Goal: Task Accomplishment & Management: Complete application form

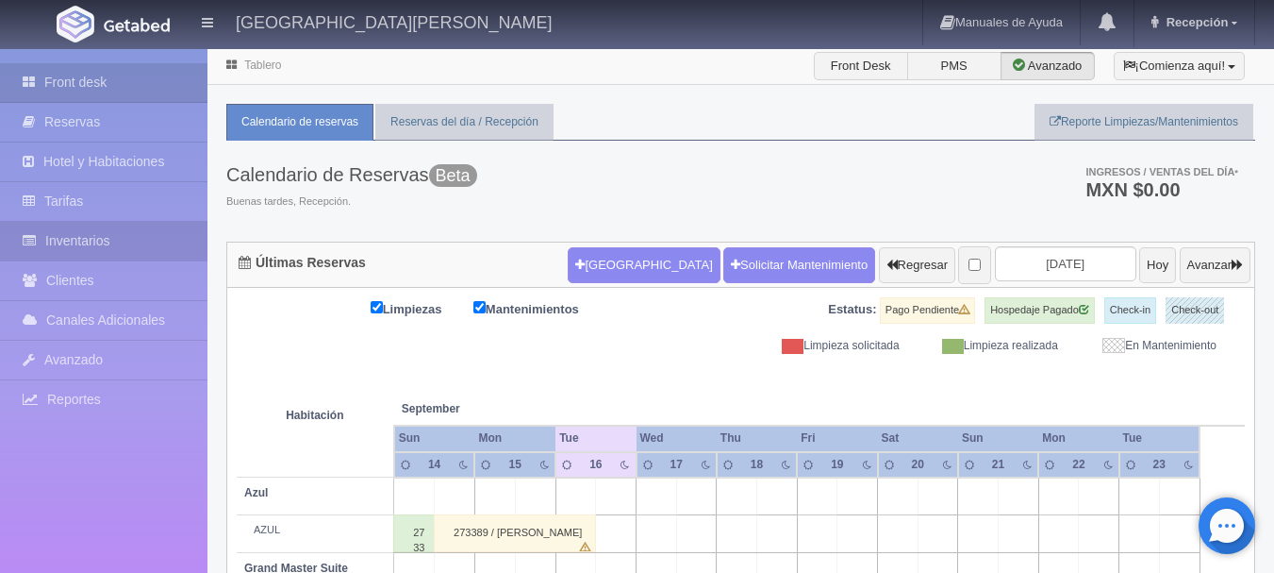
click at [104, 241] on link "Inventarios" at bounding box center [104, 241] width 208 height 39
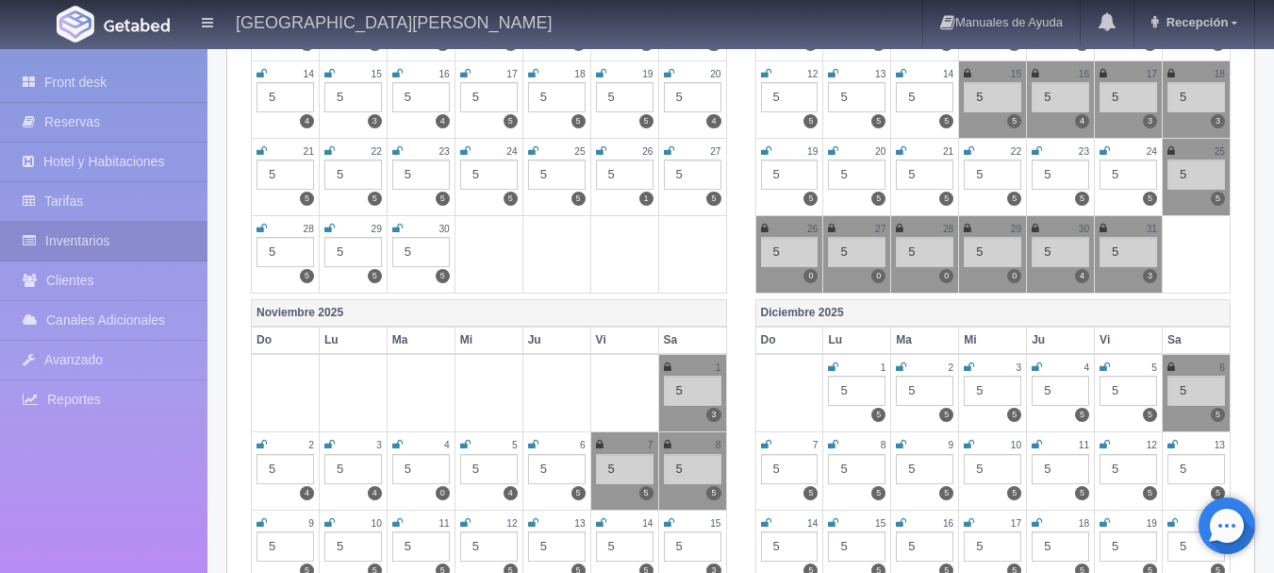
scroll to position [466, 0]
click at [1103, 228] on icon at bounding box center [1104, 227] width 8 height 11
click at [668, 367] on icon at bounding box center [668, 365] width 8 height 11
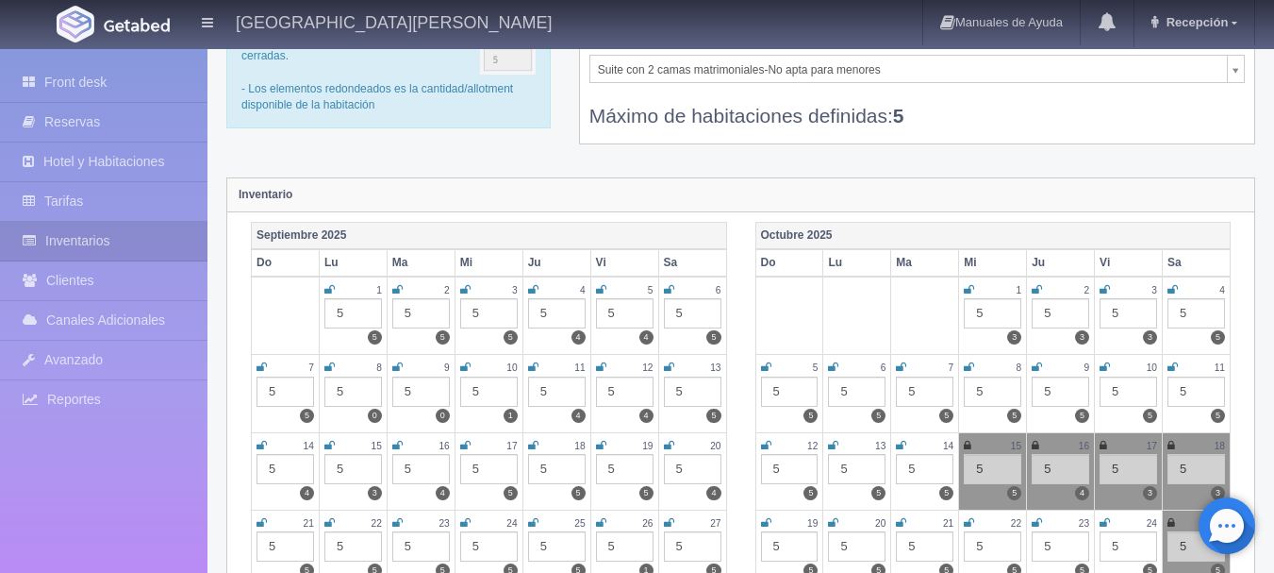
scroll to position [0, 0]
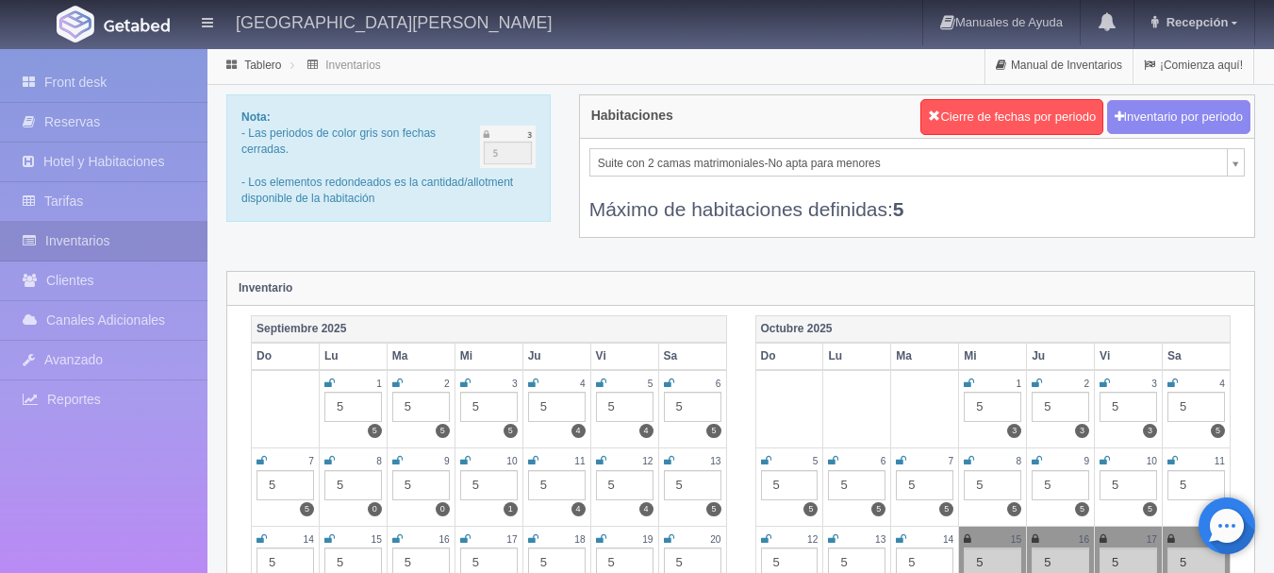
click at [141, 25] on img at bounding box center [137, 25] width 66 height 14
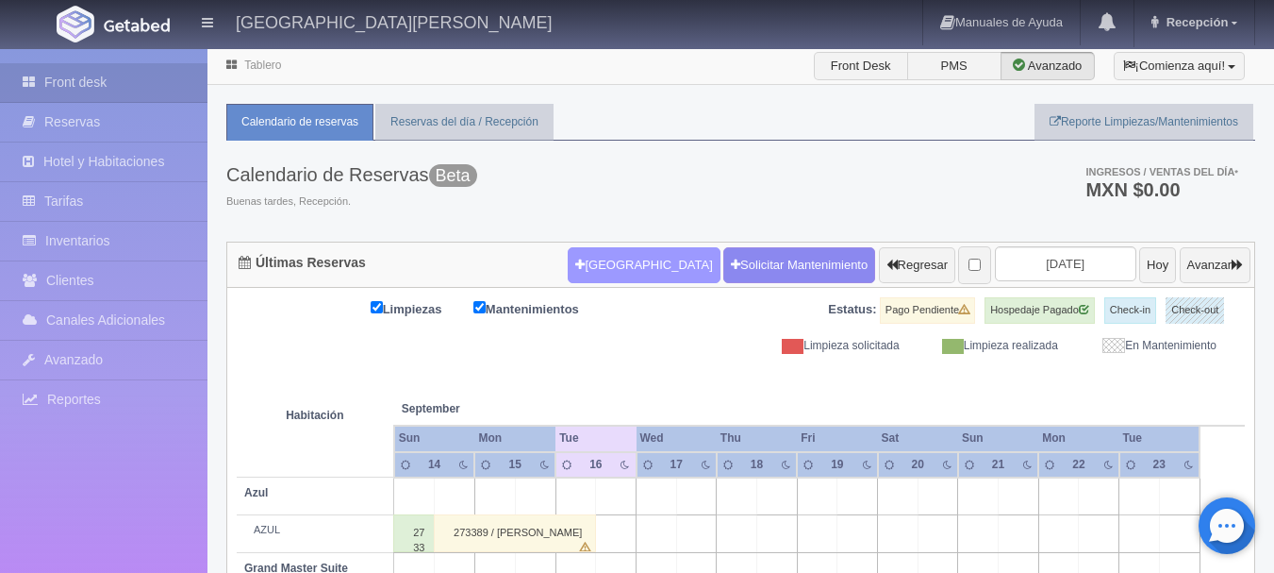
click at [608, 268] on button "[GEOGRAPHIC_DATA]" at bounding box center [644, 265] width 152 height 36
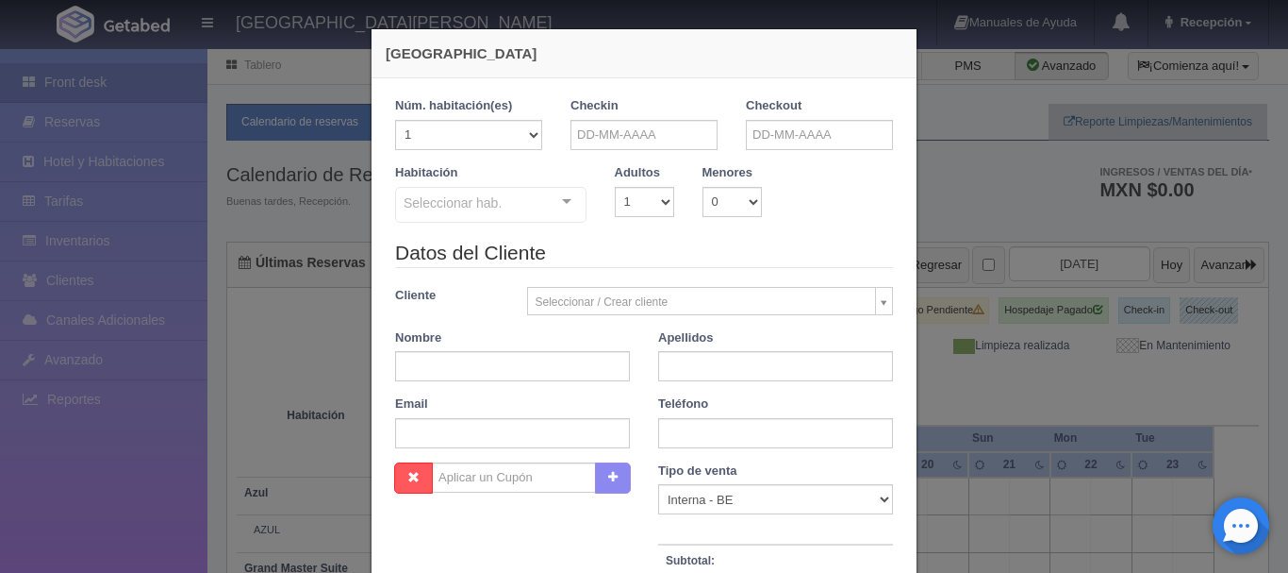
checkbox input "false"
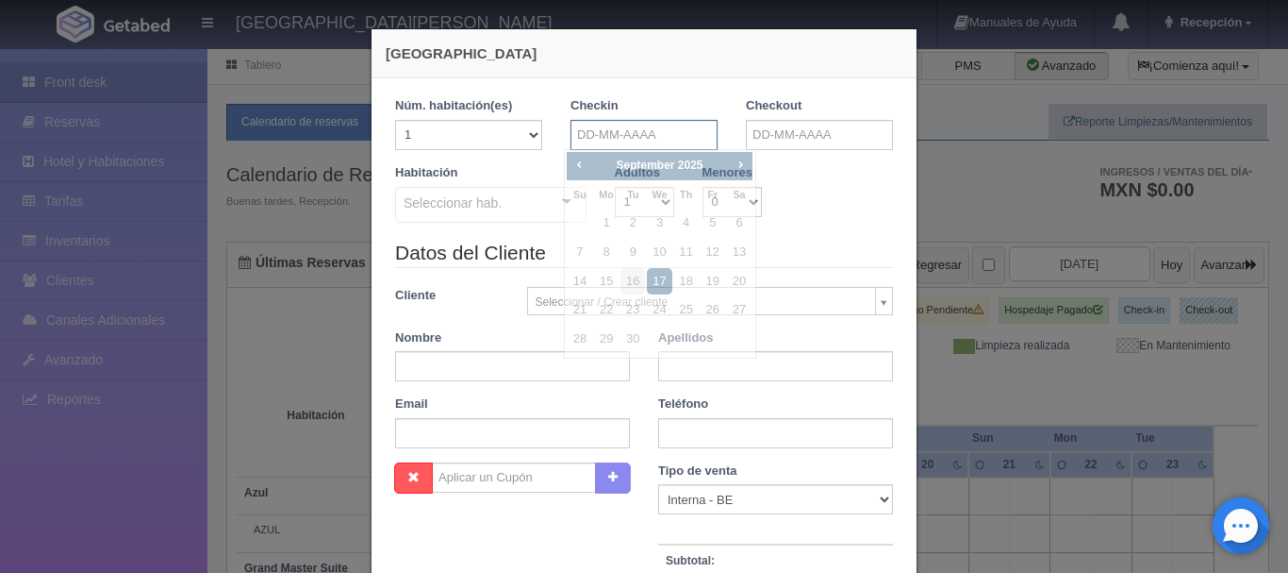
click at [615, 138] on input "text" at bounding box center [644, 135] width 147 height 30
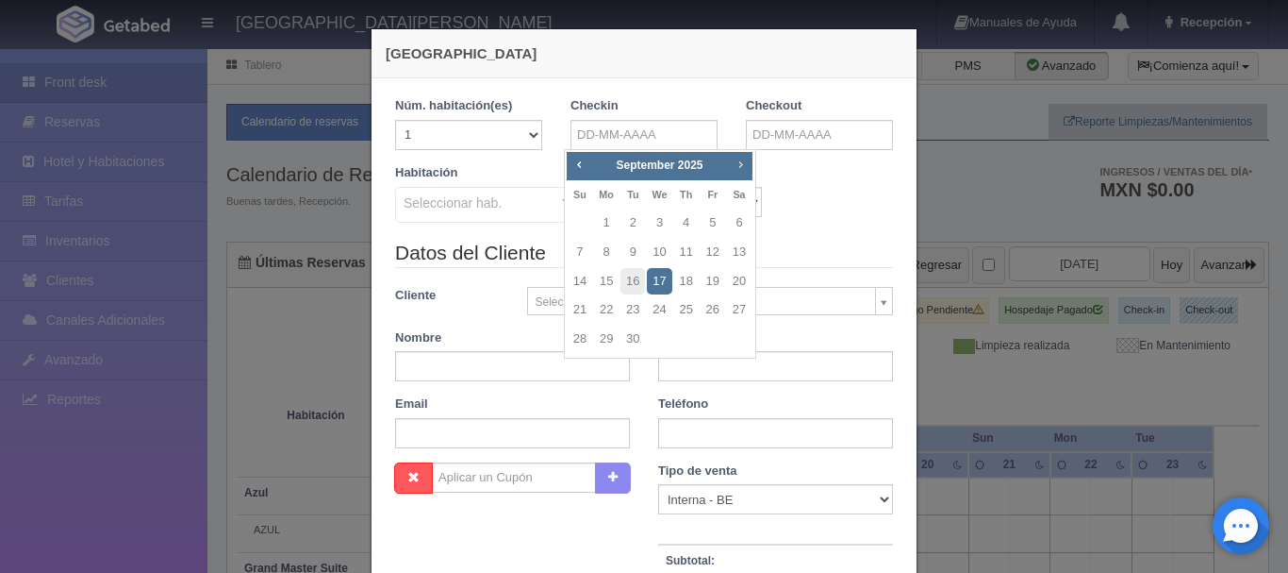
click at [741, 167] on span "Next" at bounding box center [740, 164] width 15 height 15
click at [710, 341] on link "31" at bounding box center [713, 338] width 25 height 27
type input "31-10-2025"
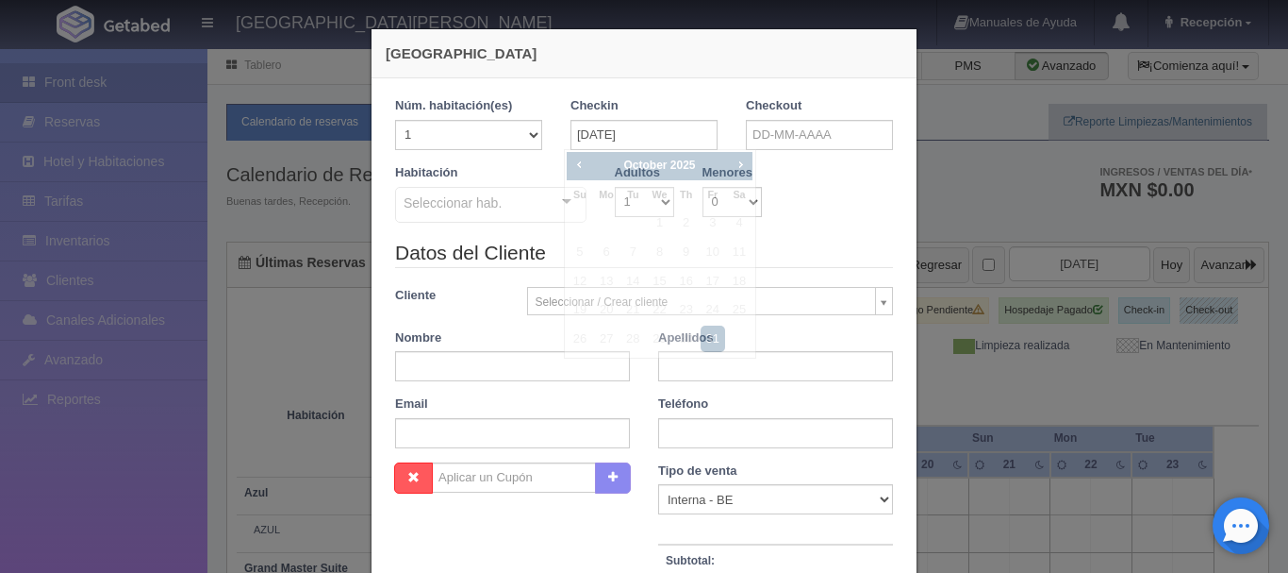
checkbox input "false"
click at [782, 125] on input "text" at bounding box center [819, 135] width 147 height 30
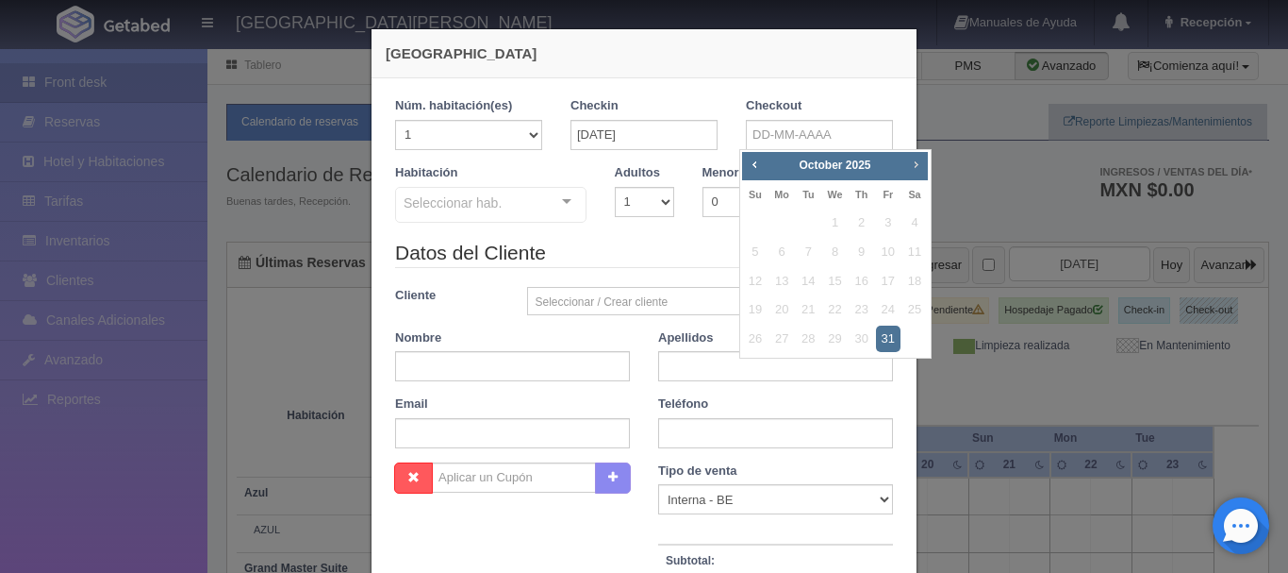
click at [916, 171] on span "Next" at bounding box center [915, 164] width 15 height 15
click at [912, 227] on link "1" at bounding box center [915, 222] width 25 height 27
type input "01-11-2025"
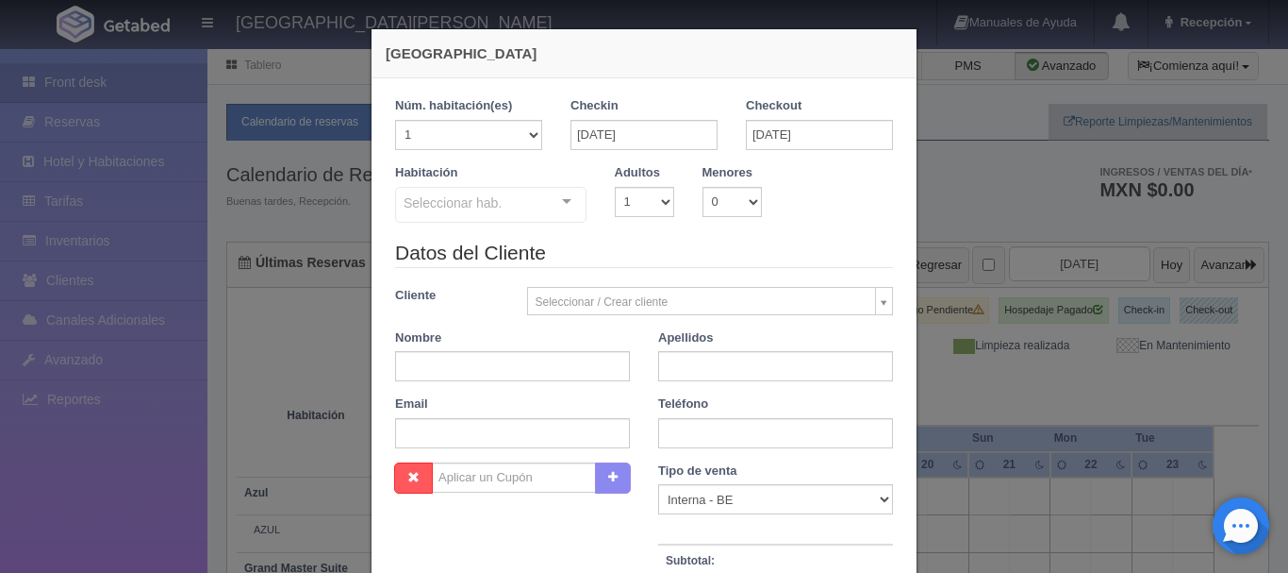
checkbox input "false"
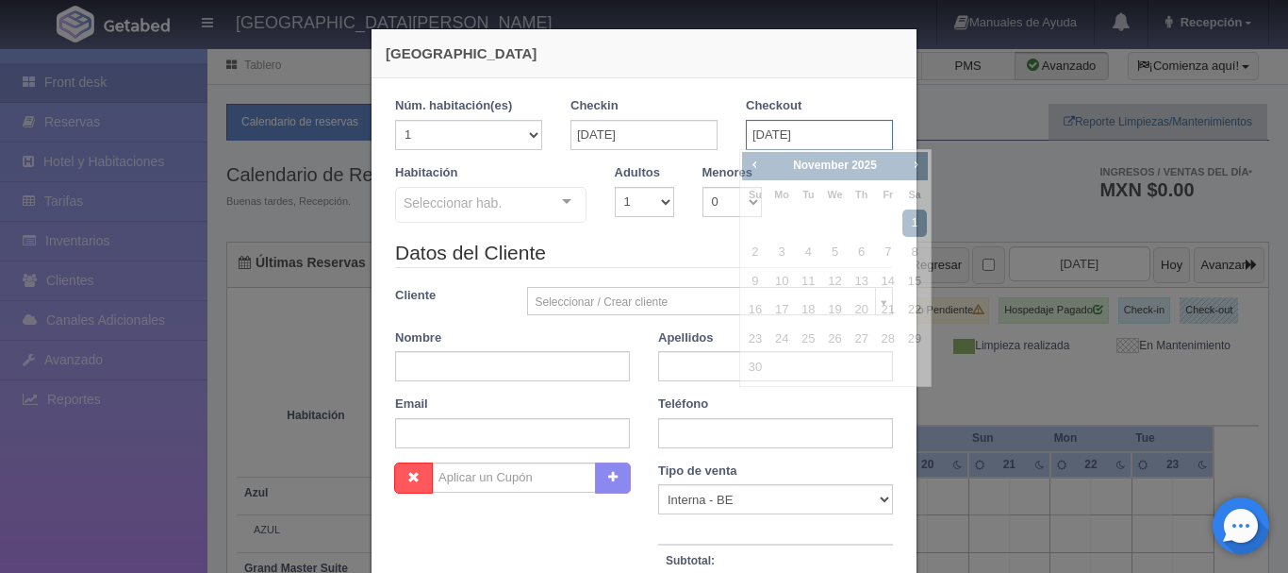
click at [826, 141] on input "01-11-2025" at bounding box center [819, 135] width 147 height 30
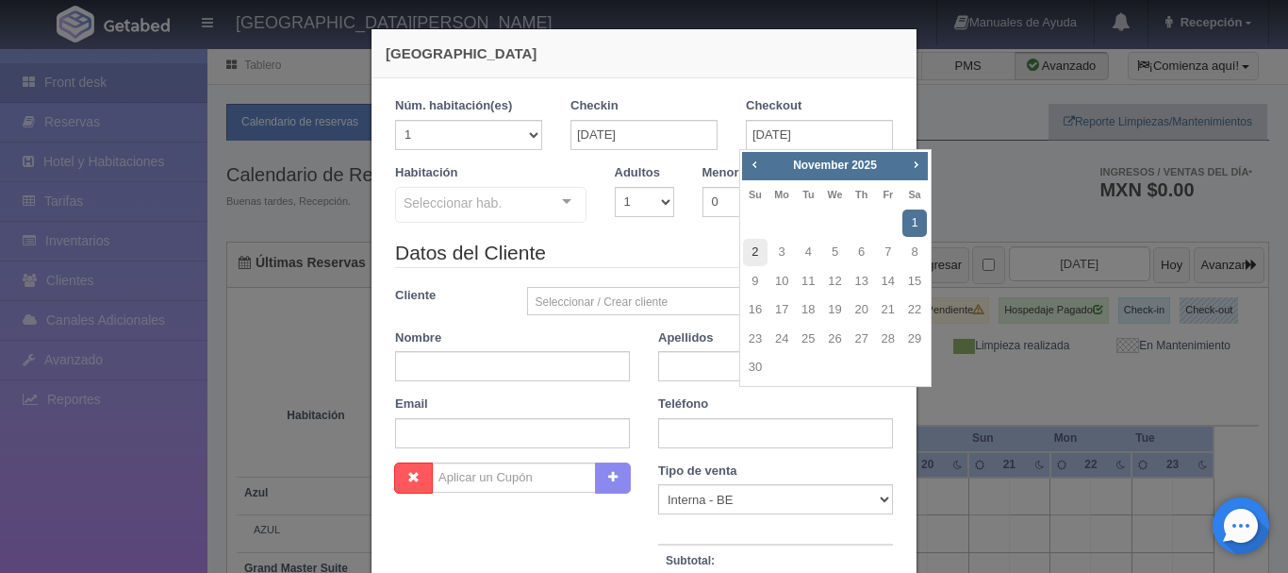
click at [748, 253] on link "2" at bounding box center [755, 252] width 25 height 27
type input "02-11-2025"
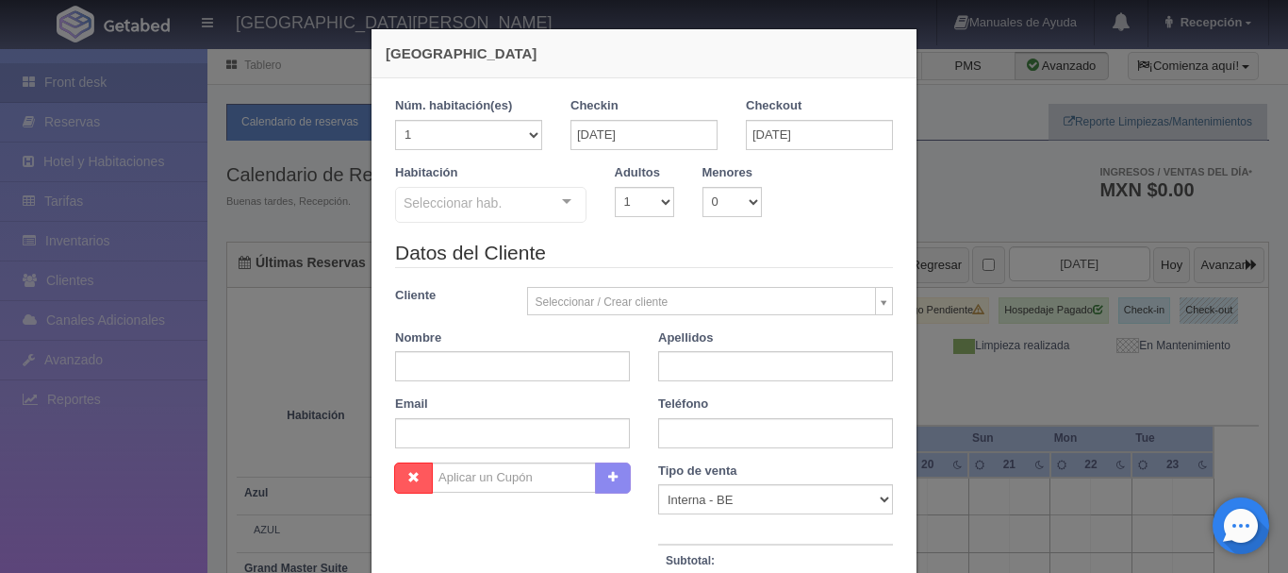
checkbox input "false"
click at [655, 203] on select "1 2 3 4 5 6 7 8 9 10" at bounding box center [644, 202] width 59 height 30
select select "2"
click at [615, 187] on select "1 2 3 4 5 6 7 8 9 10" at bounding box center [644, 202] width 59 height 30
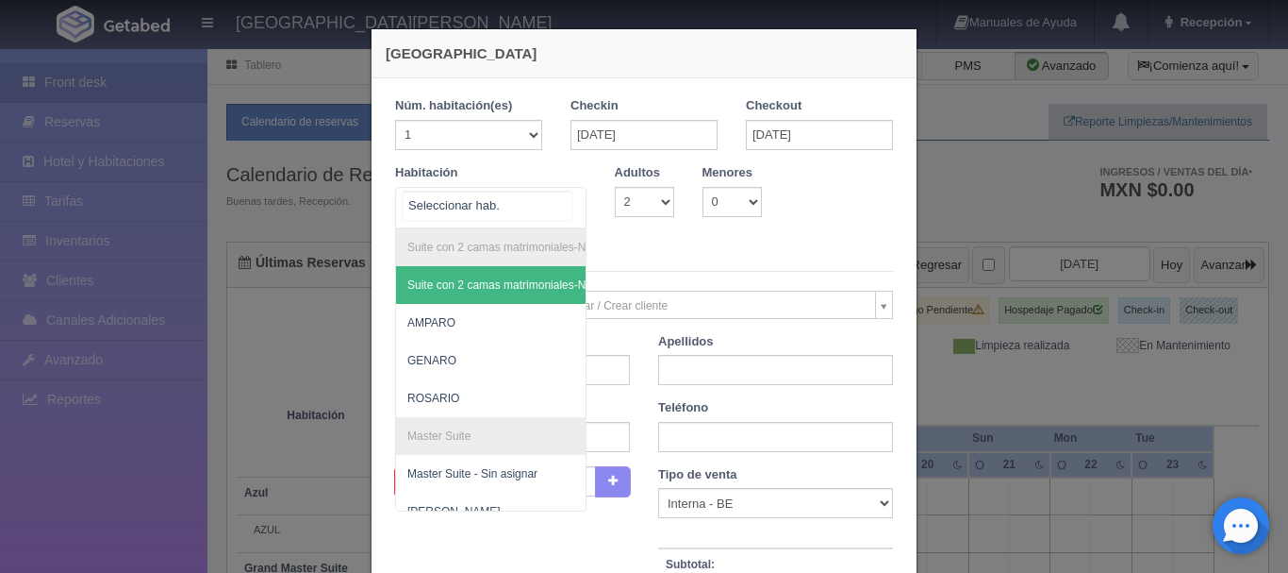
click at [554, 197] on div "Suite con 2 camas matrimoniales-No apta para menores Suite con 2 camas matrimon…" at bounding box center [490, 208] width 191 height 42
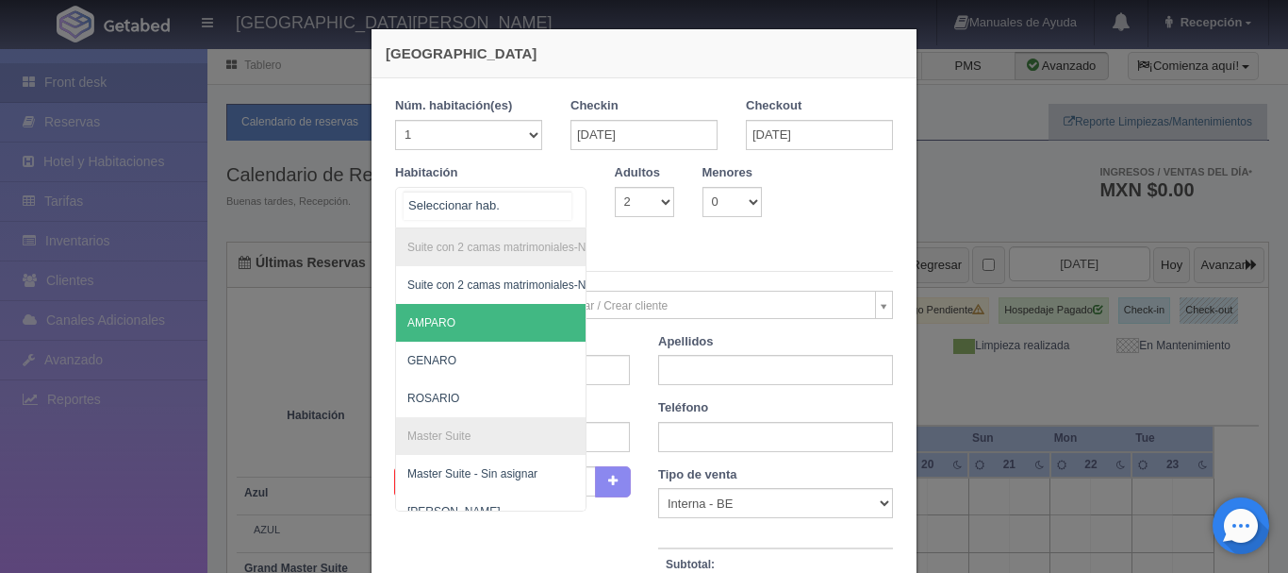
click at [474, 317] on span "AMPARO" at bounding box center [582, 323] width 373 height 38
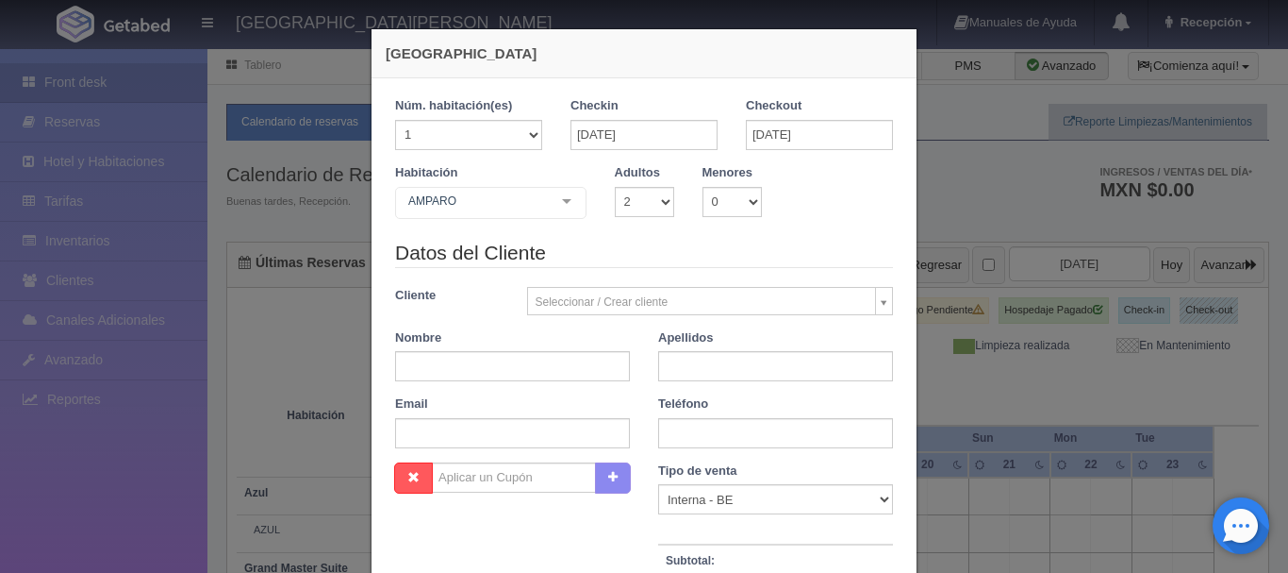
checkbox input "false"
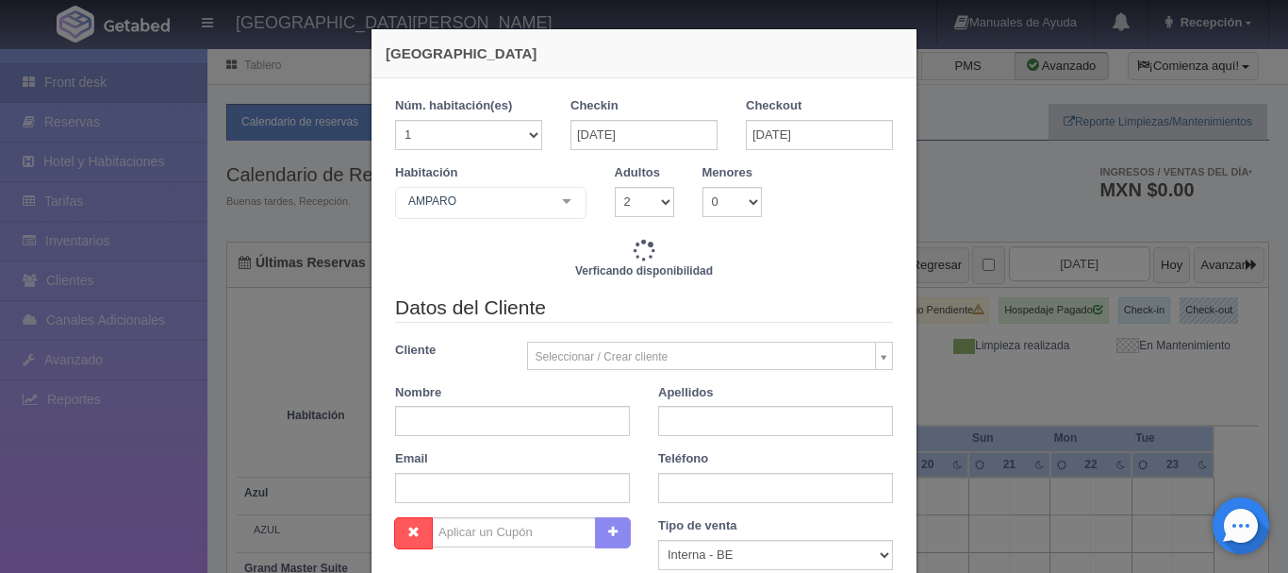
type input "9520.00"
checkbox input "false"
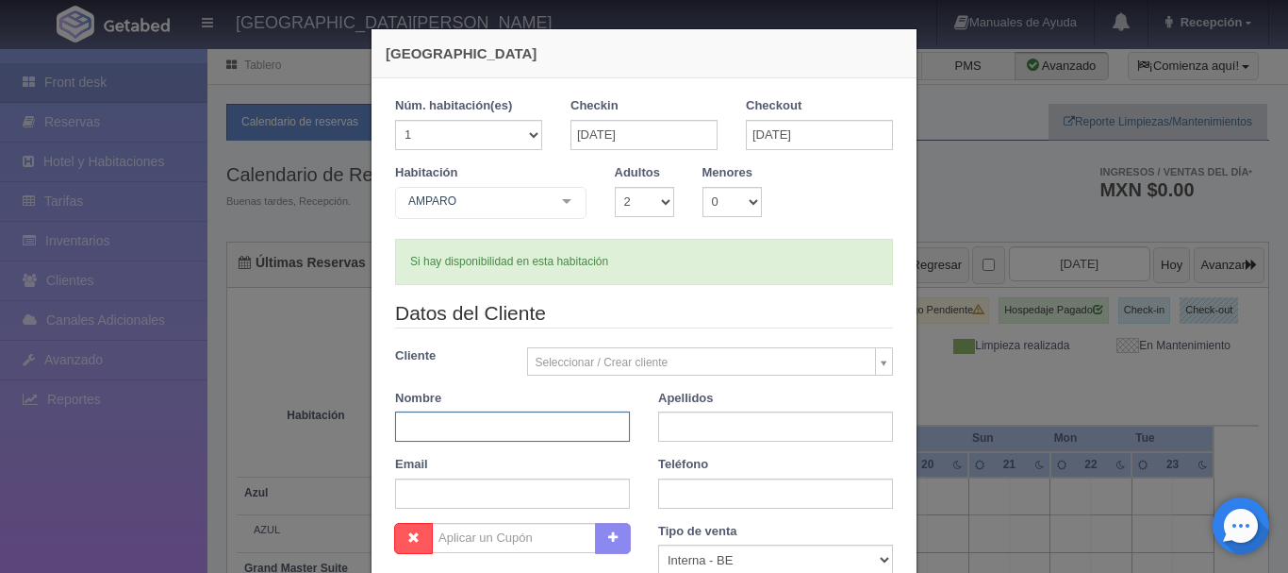
click at [503, 431] on input "text" at bounding box center [512, 426] width 235 height 30
type input "[PERSON_NAME]"
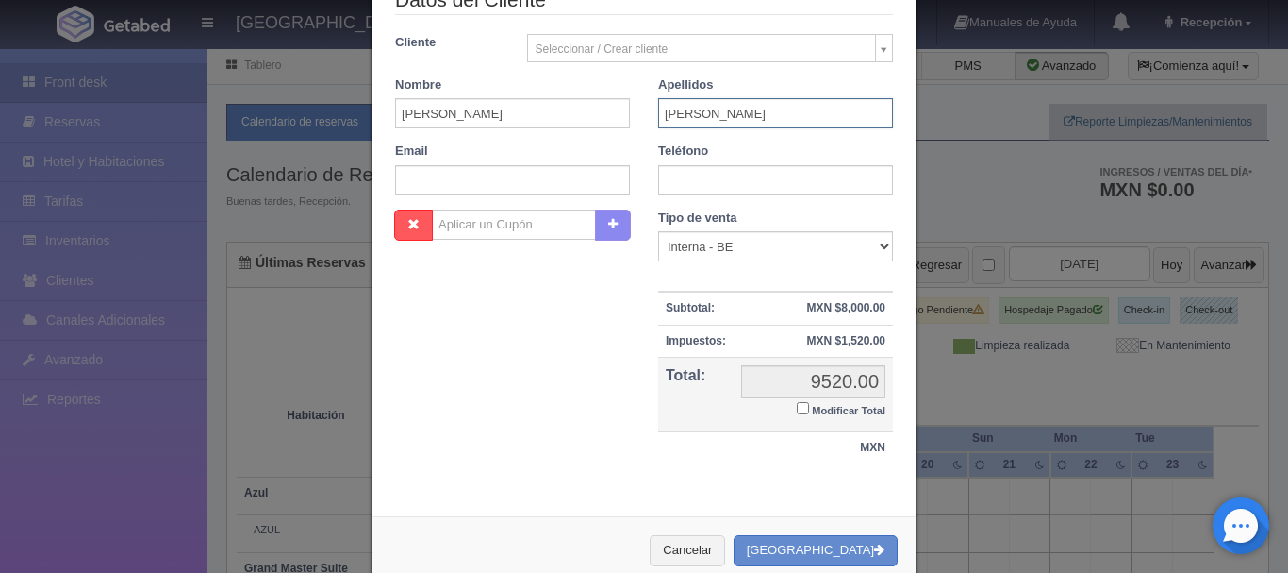
scroll to position [355, 0]
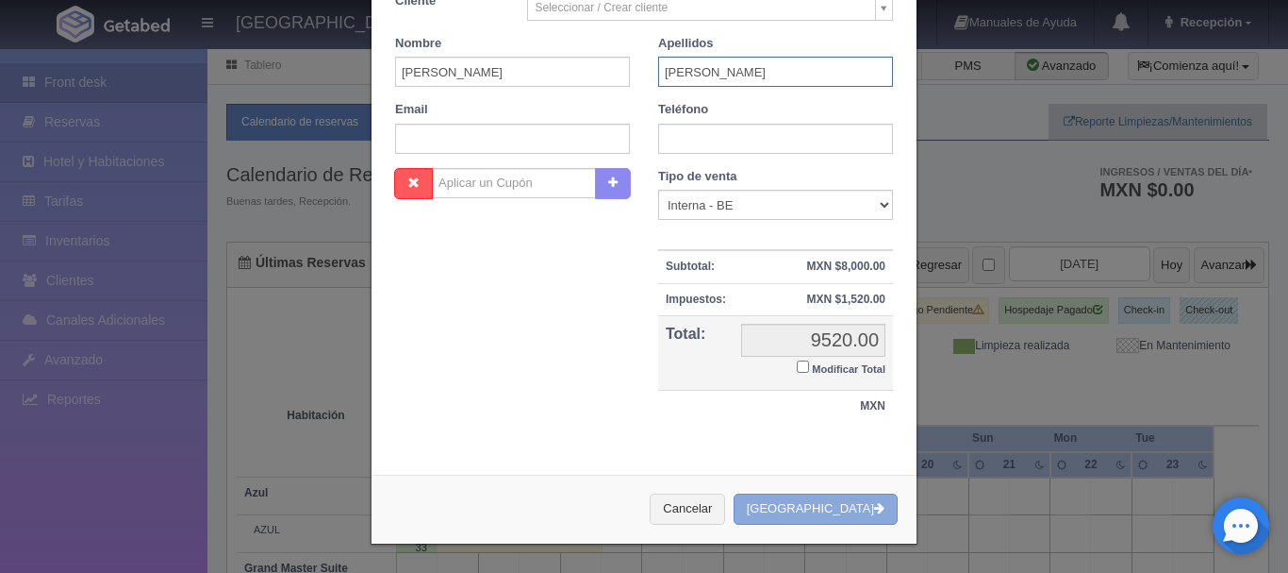
type input "GARCÍA"
click at [836, 516] on button "[GEOGRAPHIC_DATA]" at bounding box center [816, 508] width 164 height 31
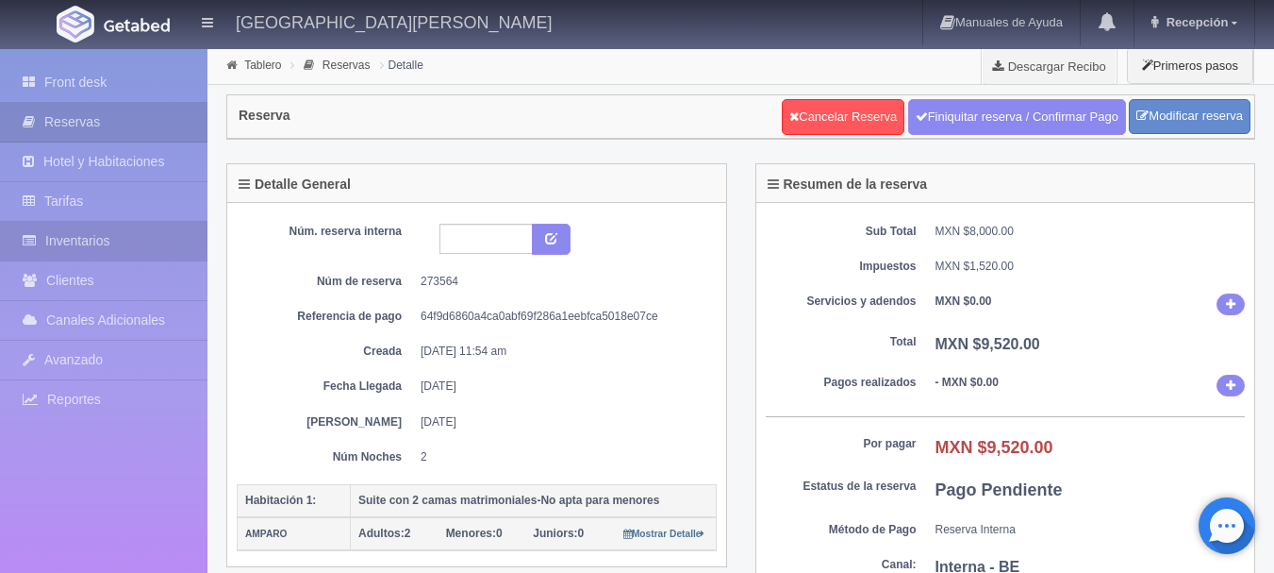
click at [104, 234] on link "Inventarios" at bounding box center [104, 241] width 208 height 39
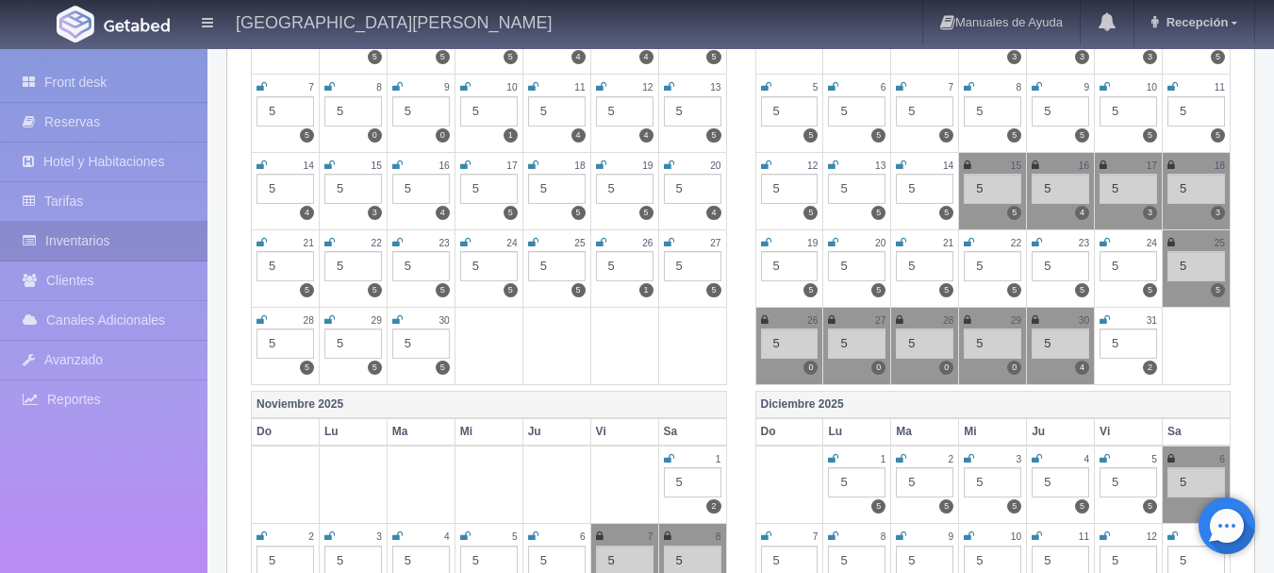
scroll to position [374, 0]
click at [1104, 320] on icon at bounding box center [1105, 318] width 10 height 11
click at [666, 457] on icon at bounding box center [669, 457] width 10 height 11
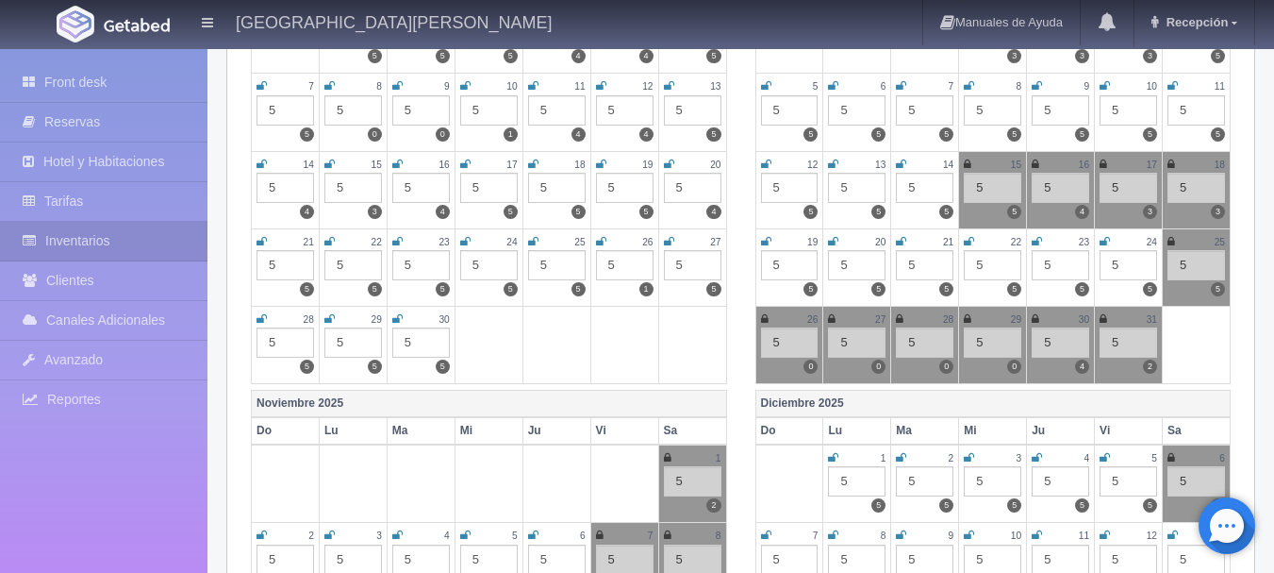
click at [100, 22] on picture at bounding box center [136, 23] width 75 height 45
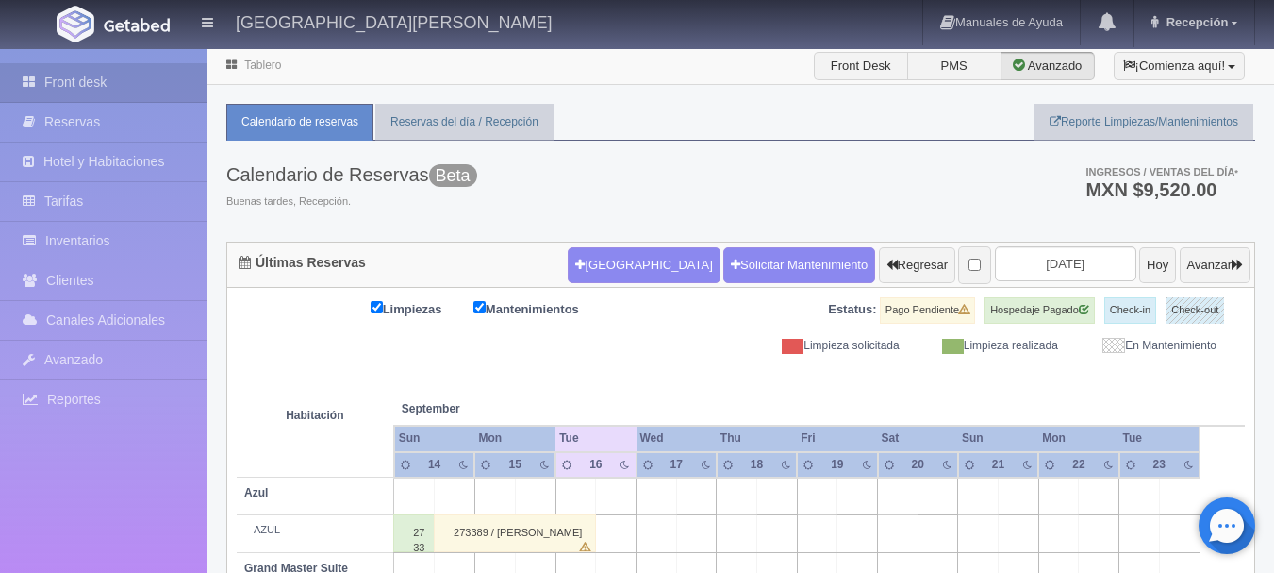
click at [689, 389] on th at bounding box center [736, 390] width 121 height 72
